Goal: Transaction & Acquisition: Obtain resource

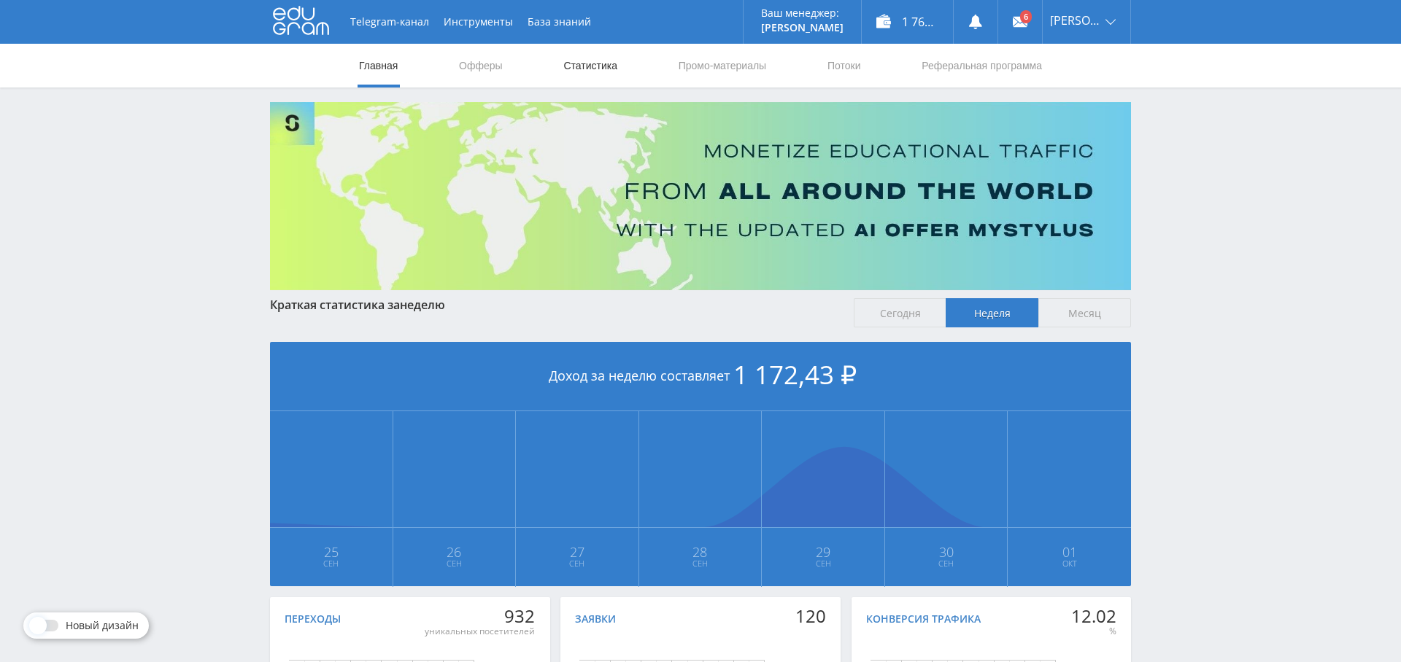
click at [606, 65] on link "Статистика" at bounding box center [590, 66] width 57 height 44
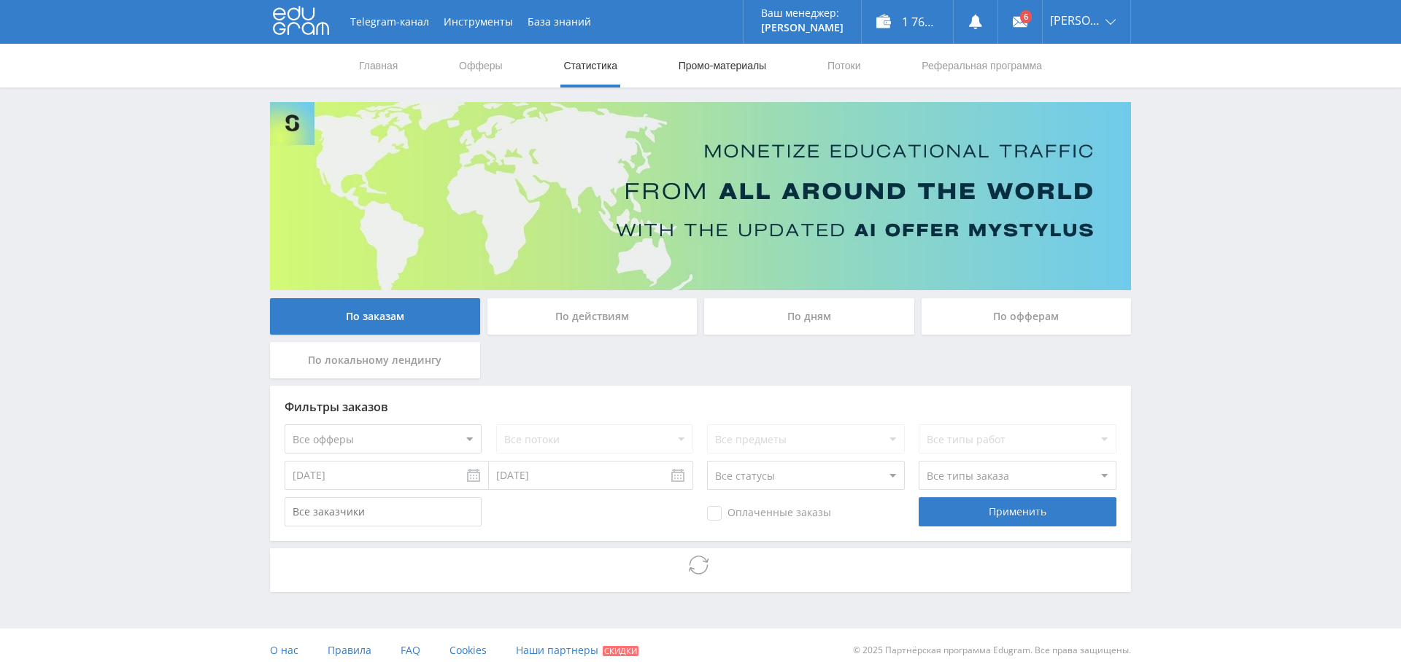
click at [714, 65] on link "Промо-материалы" at bounding box center [722, 66] width 90 height 44
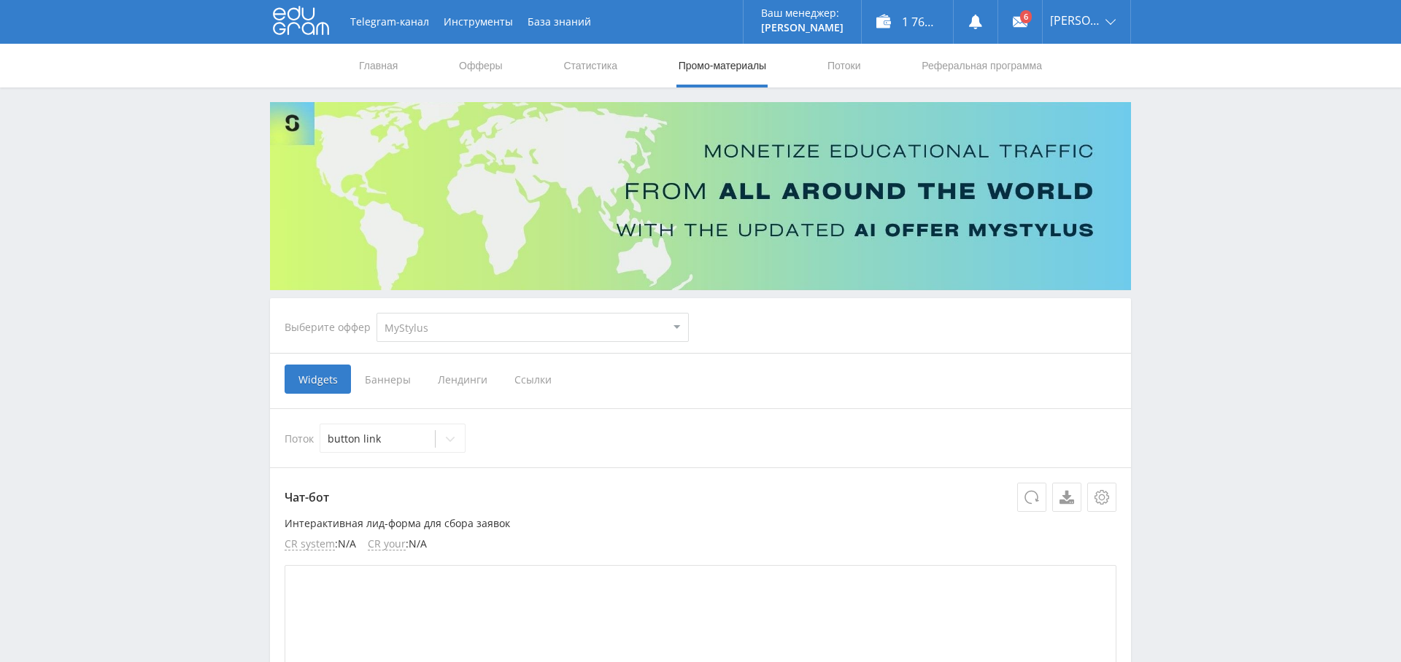
click at [535, 323] on select "MyStylus MyStylus - Revshare Кэмп Studybay Автор24 Studybay [GEOGRAPHIC_DATA] S…" at bounding box center [532, 327] width 312 height 29
select select "376"
click at [376, 313] on select "MyStylus MyStylus - Revshare Кэмп Studybay Автор24 Studybay [GEOGRAPHIC_DATA] S…" at bounding box center [532, 327] width 312 height 29
select select "376"
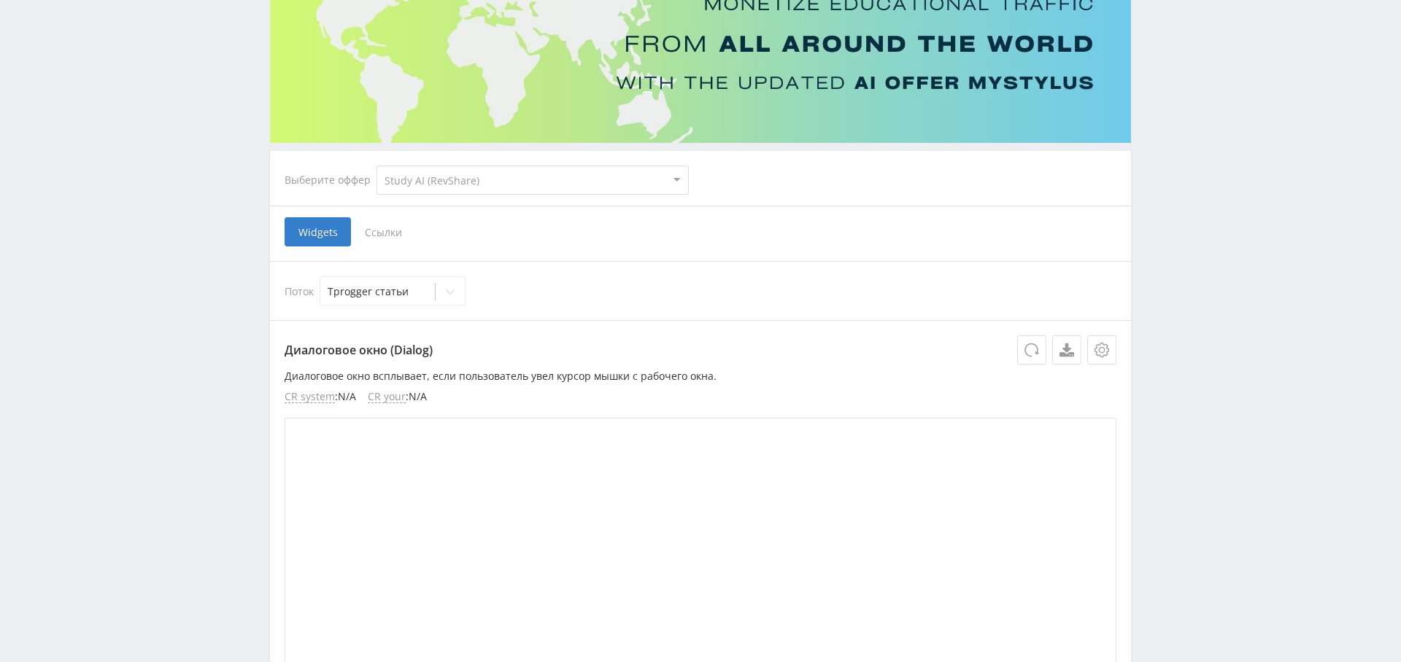
click at [382, 233] on span "Ссылки" at bounding box center [383, 231] width 65 height 29
click at [0, 0] on input "Ссылки" at bounding box center [0, 0] width 0 height 0
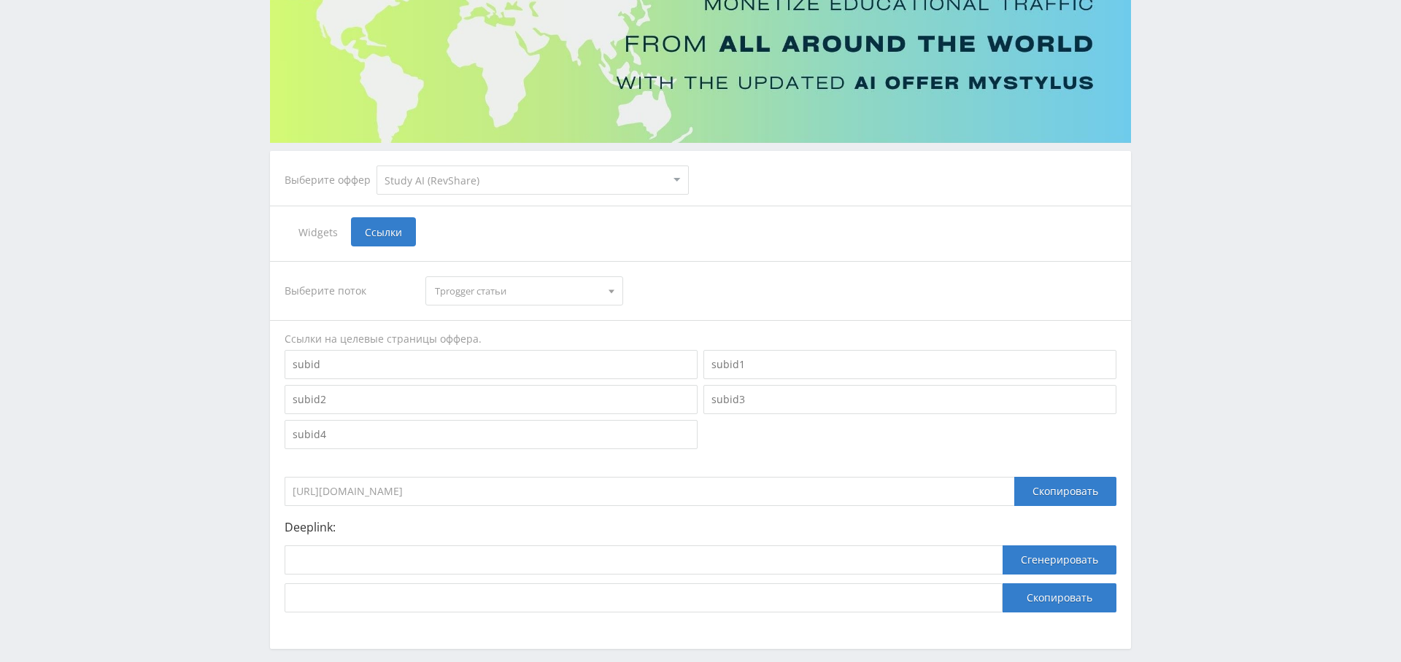
scroll to position [213, 0]
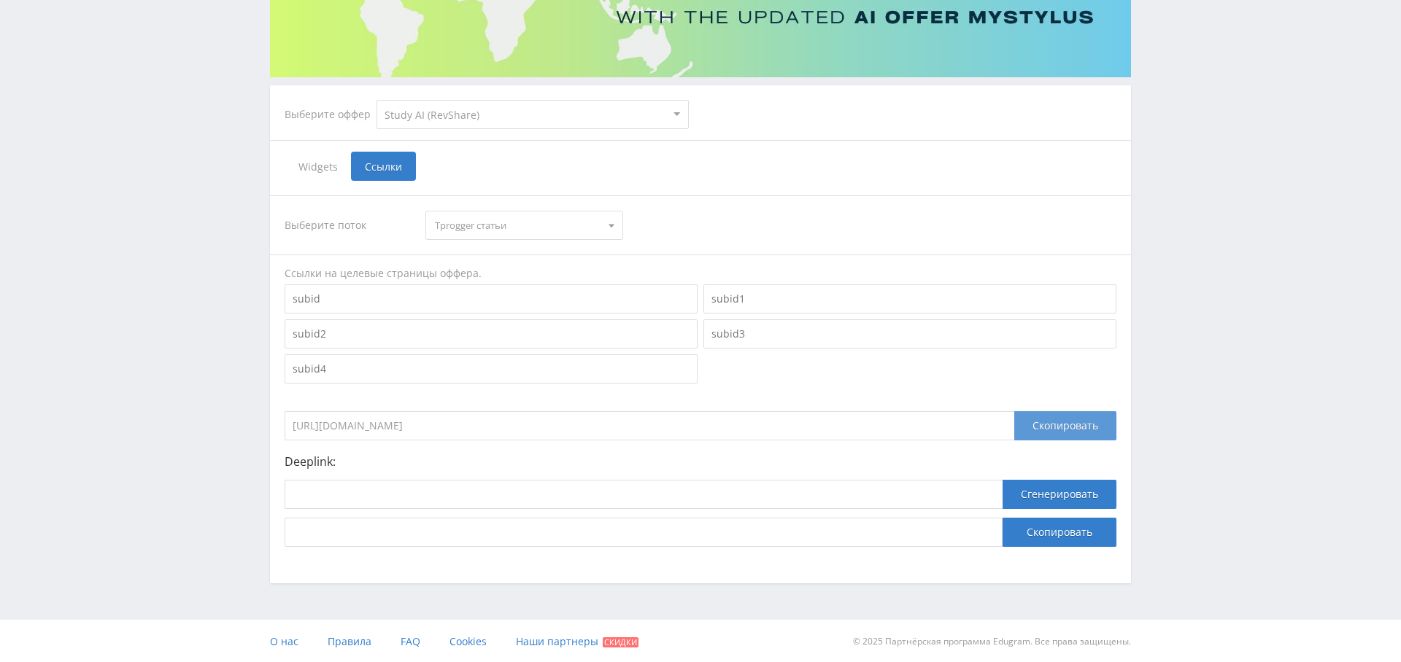
click at [1061, 429] on div "Скопировать" at bounding box center [1065, 425] width 102 height 29
click at [1077, 421] on div "Скопировать" at bounding box center [1065, 425] width 102 height 29
click at [1070, 425] on div "Скопировать" at bounding box center [1065, 425] width 102 height 29
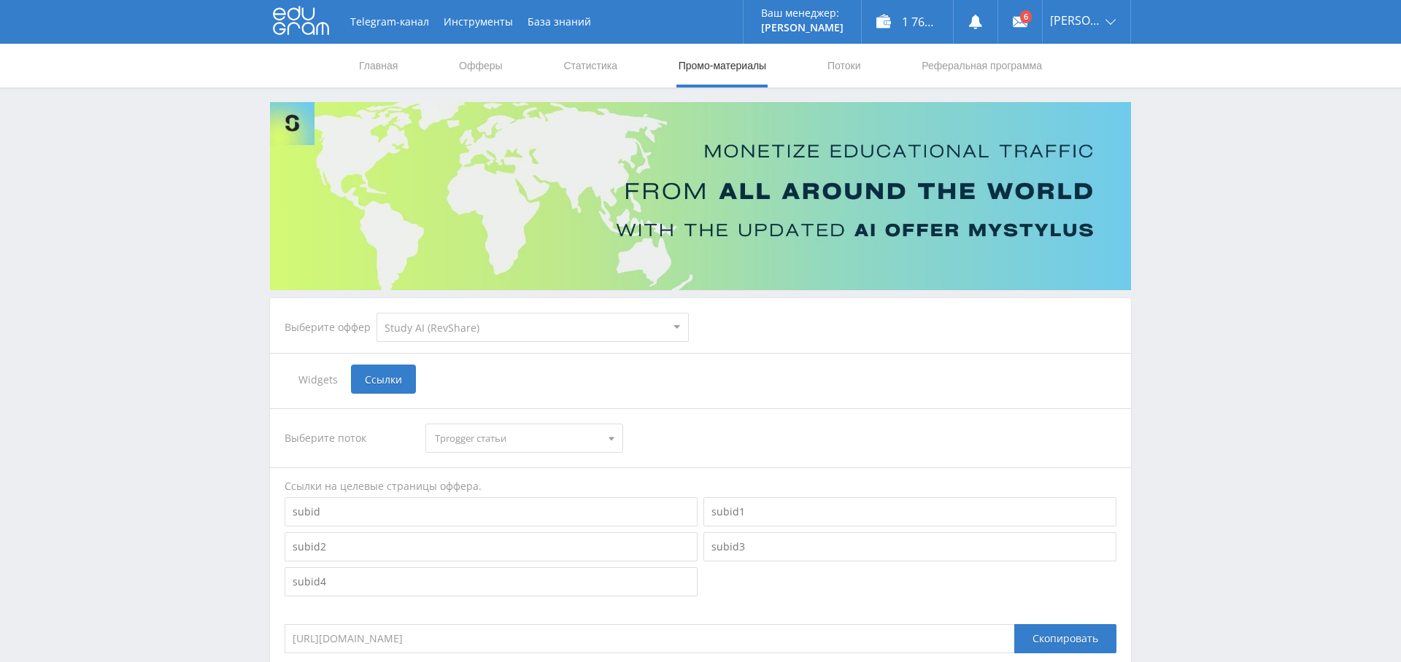
click at [1089, 109] on img at bounding box center [700, 196] width 861 height 188
drag, startPoint x: 1094, startPoint y: 105, endPoint x: 1052, endPoint y: 104, distance: 41.6
click at [1094, 105] on link "Выход" at bounding box center [1087, 111] width 88 height 26
